Goal: Task Accomplishment & Management: Use online tool/utility

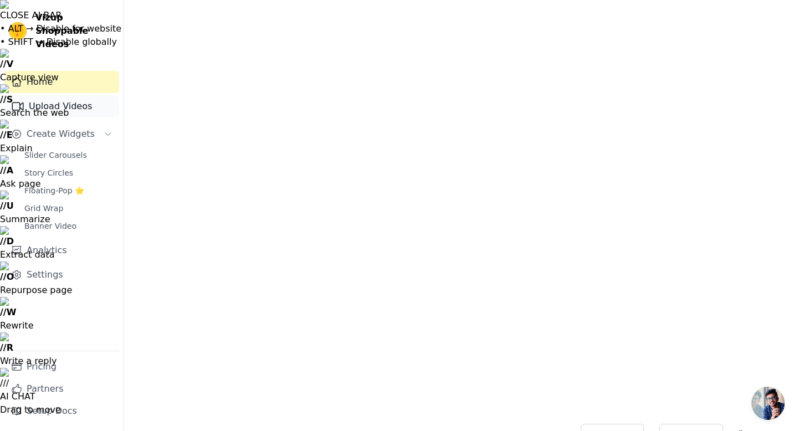
click at [46, 95] on link "Upload Videos" at bounding box center [61, 106] width 115 height 22
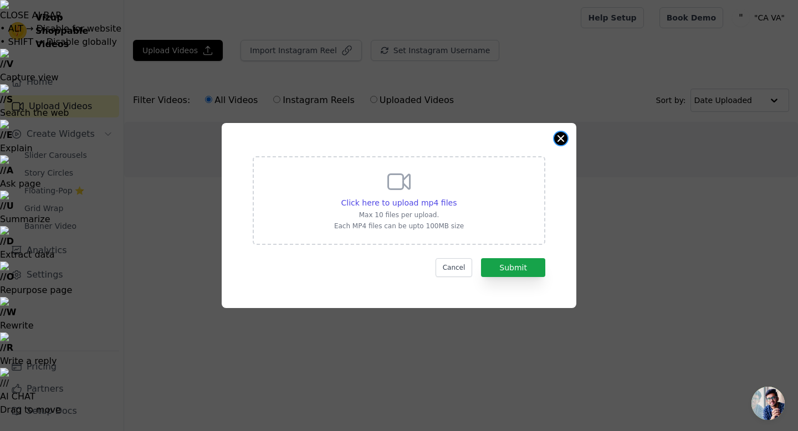
click at [563, 135] on button "Close modal" at bounding box center [560, 138] width 13 height 13
